Goal: Information Seeking & Learning: Understand process/instructions

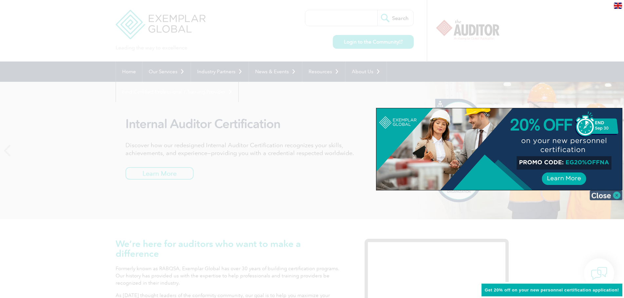
click at [611, 196] on img at bounding box center [605, 196] width 33 height 10
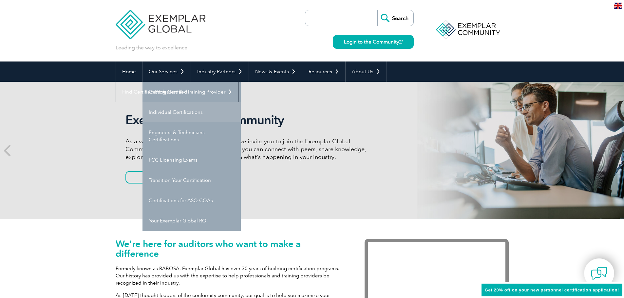
click at [183, 113] on link "Individual Certifications" at bounding box center [191, 112] width 98 height 20
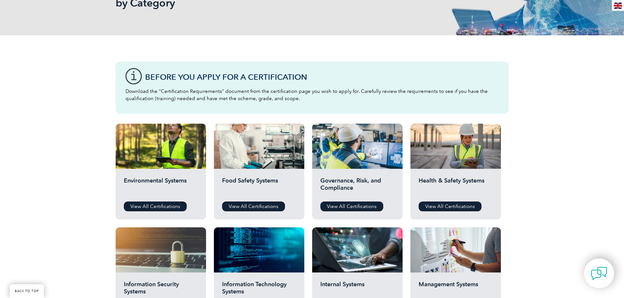
scroll to position [164, 0]
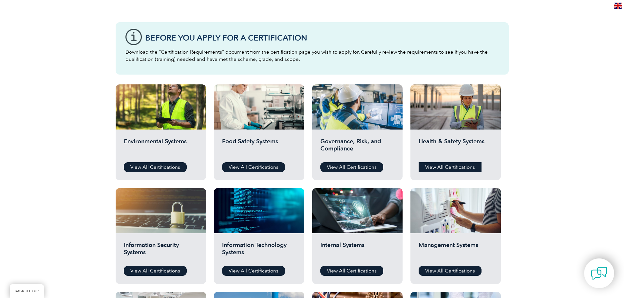
click at [460, 168] on link "View All Certifications" at bounding box center [449, 167] width 63 height 10
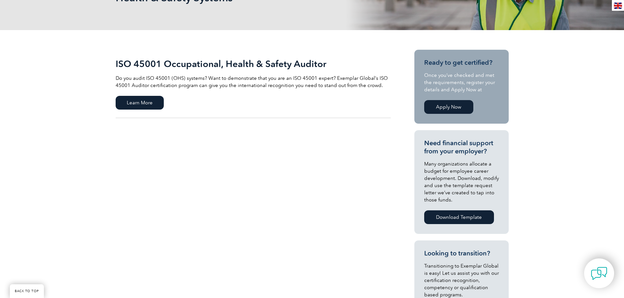
scroll to position [70, 0]
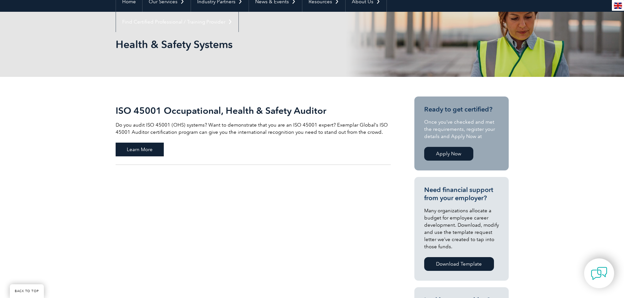
click at [140, 146] on span "Learn More" at bounding box center [140, 150] width 48 height 14
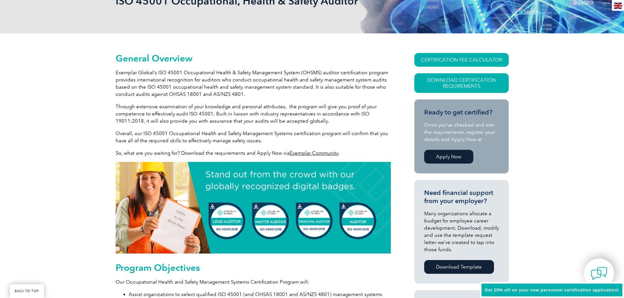
scroll to position [131, 0]
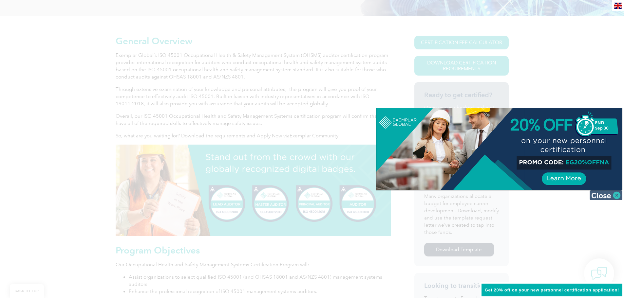
click at [610, 193] on img at bounding box center [605, 196] width 33 height 10
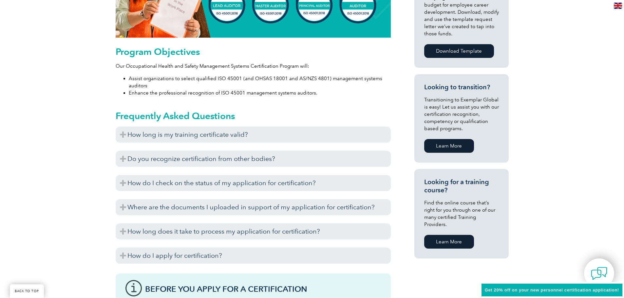
scroll to position [360, 0]
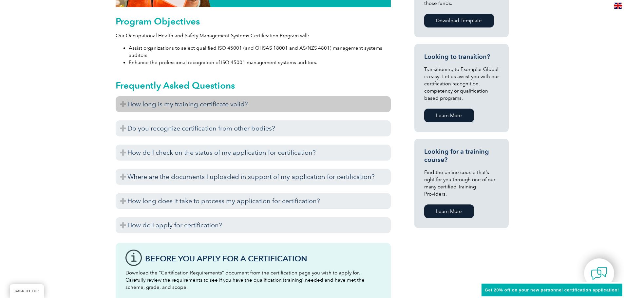
click at [244, 108] on h3 "How long is my training certificate valid?" at bounding box center [253, 104] width 275 height 16
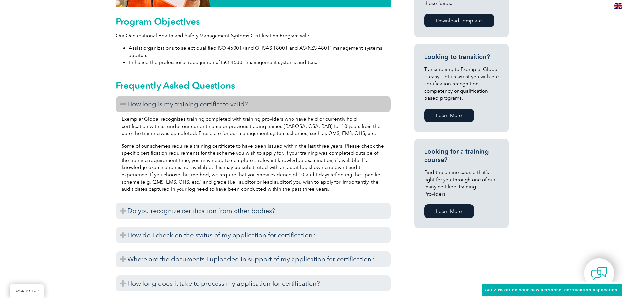
click at [121, 103] on h3 "How long is my training certificate valid?" at bounding box center [253, 104] width 275 height 16
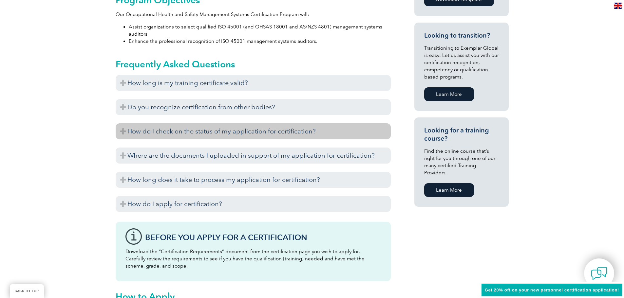
scroll to position [393, 0]
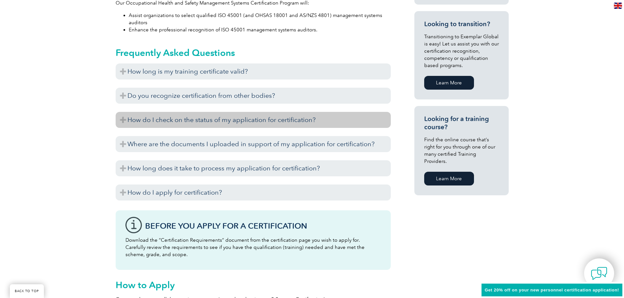
click at [234, 123] on h3 "How do I check on the status of my application for certification?" at bounding box center [253, 120] width 275 height 16
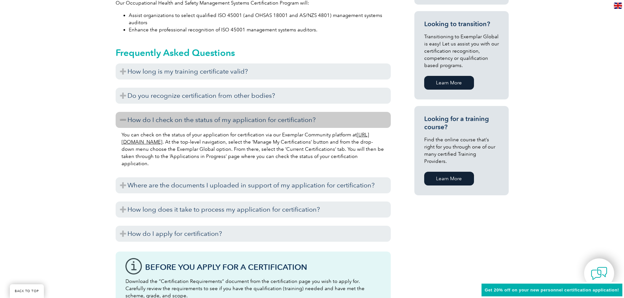
click at [234, 124] on h3 "How do I check on the status of my application for certification?" at bounding box center [253, 120] width 275 height 16
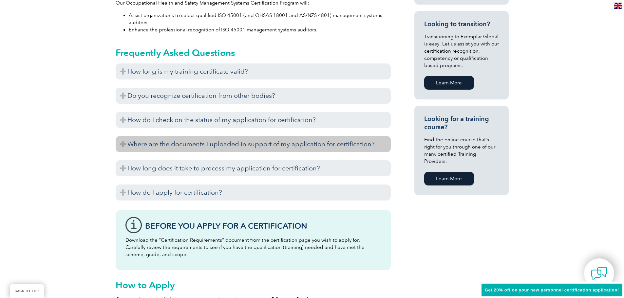
click at [235, 145] on h3 "Where are the documents I uploaded in support of my application for certificati…" at bounding box center [253, 144] width 275 height 16
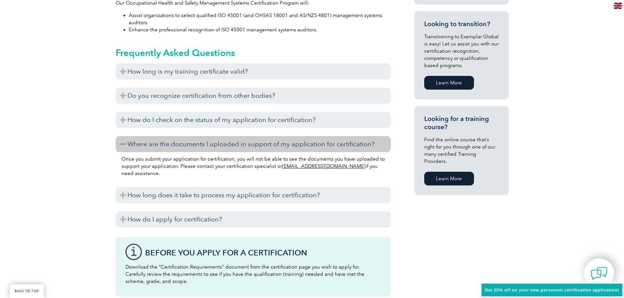
click at [235, 142] on h3 "Where are the documents I uploaded in support of my application for certificati…" at bounding box center [253, 144] width 275 height 16
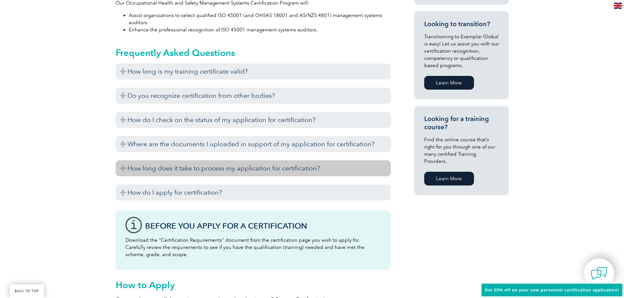
click at [226, 171] on h3 "How long does it take to process my application for certification?" at bounding box center [253, 168] width 275 height 16
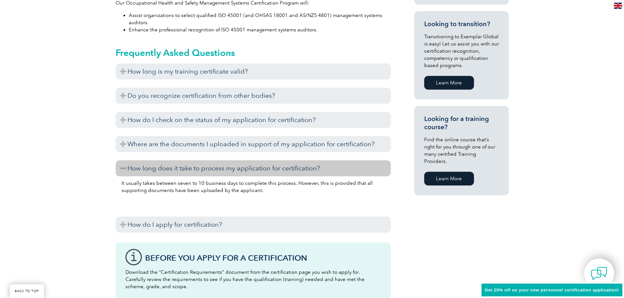
click at [226, 173] on h3 "How long does it take to process my application for certification?" at bounding box center [253, 168] width 275 height 16
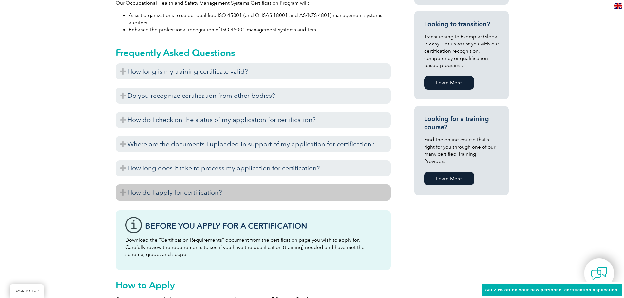
click at [215, 190] on h3 "How do I apply for certification?" at bounding box center [253, 193] width 275 height 16
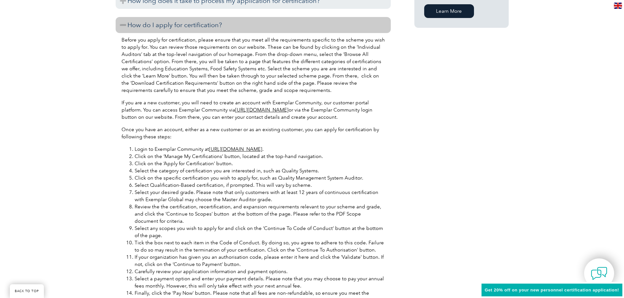
scroll to position [524, 0]
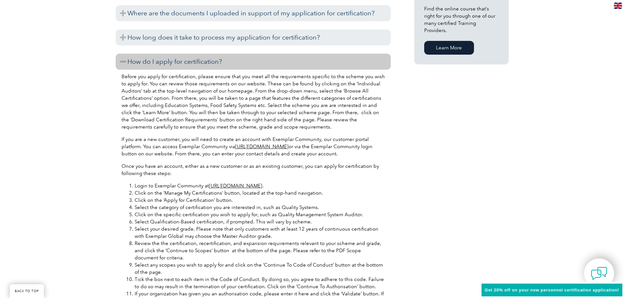
click at [176, 56] on h3 "How do I apply for certification?" at bounding box center [253, 62] width 275 height 16
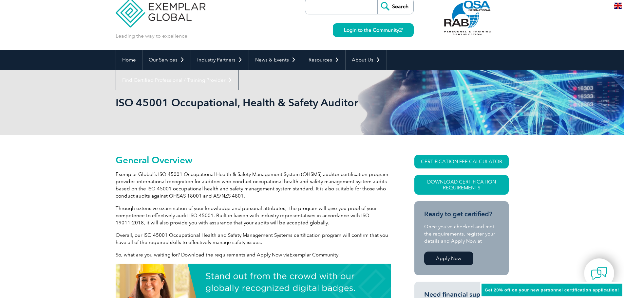
scroll to position [0, 0]
